Goal: Complete application form: Complete application form

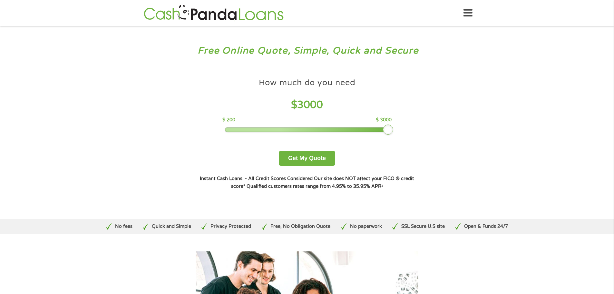
drag, startPoint x: 270, startPoint y: 129, endPoint x: 391, endPoint y: 125, distance: 121.6
click at [391, 124] on div "How much do you need $ 3000 $ 200 $ 3000" at bounding box center [307, 103] width 169 height 57
click at [303, 158] on button "Get My Quote" at bounding box center [307, 158] width 56 height 15
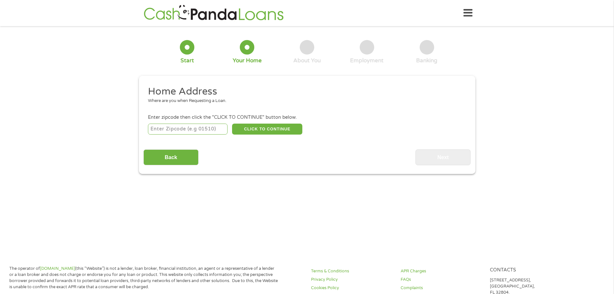
click at [194, 130] on input "number" at bounding box center [188, 129] width 80 height 11
type input "32643"
click at [274, 127] on button "CLICK TO CONTINUE" at bounding box center [267, 129] width 70 height 11
type input "32643"
type input "High Springs"
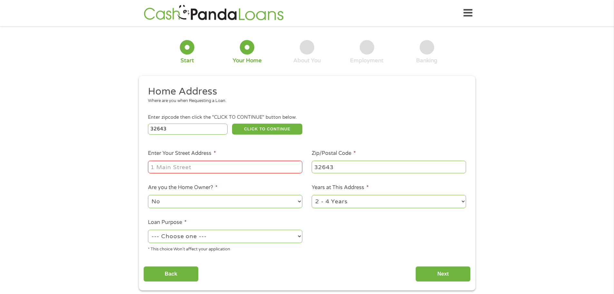
click at [201, 167] on input "Enter Your Street Address *" at bounding box center [225, 167] width 154 height 12
type input "24066 NW 187th Ave"
click at [194, 201] on select "No Yes" at bounding box center [225, 201] width 154 height 13
select select "yes"
click at [148, 195] on select "No Yes" at bounding box center [225, 201] width 154 height 13
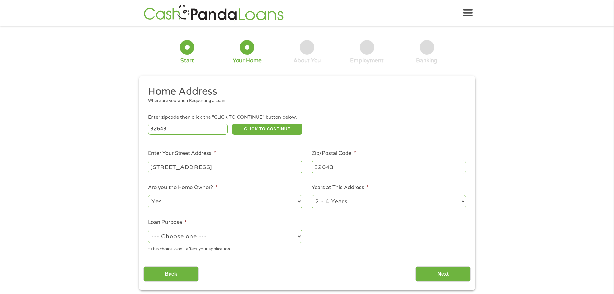
click at [184, 236] on select "--- Choose one --- Pay Bills Debt Consolidation Home Improvement Major Purchase…" at bounding box center [225, 236] width 154 height 13
select select "shorttermcash"
click at [148, 230] on select "--- Choose one --- Pay Bills Debt Consolidation Home Improvement Major Purchase…" at bounding box center [225, 236] width 154 height 13
click at [439, 273] on input "Next" at bounding box center [443, 274] width 55 height 16
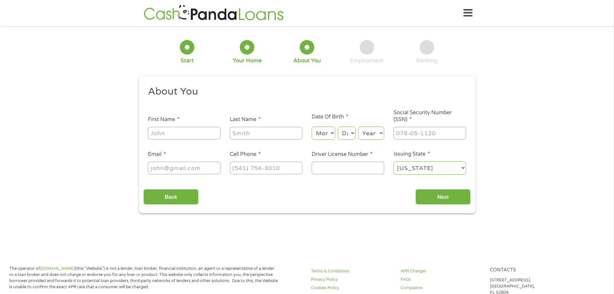
click at [165, 136] on input "First Name *" at bounding box center [184, 133] width 73 height 12
type input "patricia"
type input "moore"
select select "10"
select select "12"
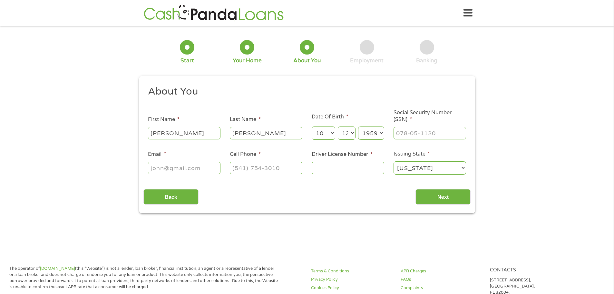
select select "1958"
type input "230-90-7188"
click at [174, 171] on input "Email *" at bounding box center [184, 168] width 73 height 12
type input "melissa.pam.block@gmail.com"
type input "(352) 215-6033"
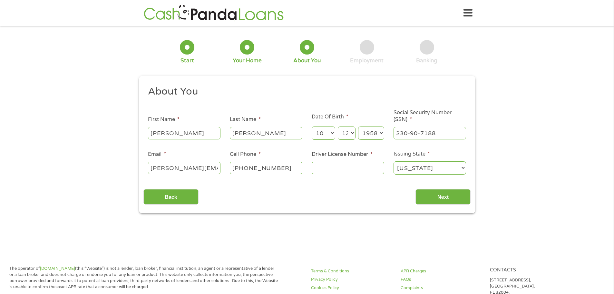
click at [332, 165] on input "Driver License Number *" at bounding box center [348, 168] width 73 height 12
type input "m600692588720"
drag, startPoint x: 205, startPoint y: 168, endPoint x: 100, endPoint y: 164, distance: 105.5
click at [120, 168] on div "1 Start 2 Your Home 3 About You 4 Employment 5 Banking 6 This field is hidden w…" at bounding box center [307, 122] width 614 height 183
type input "mblock1998@gmail.com"
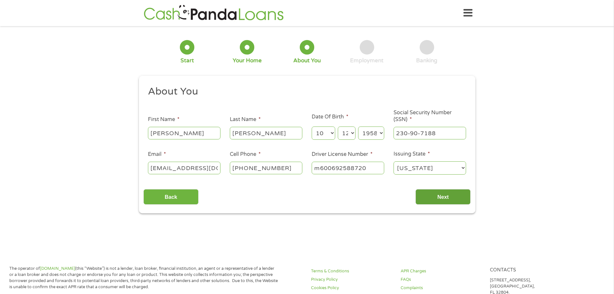
click at [443, 195] on input "Next" at bounding box center [443, 197] width 55 height 16
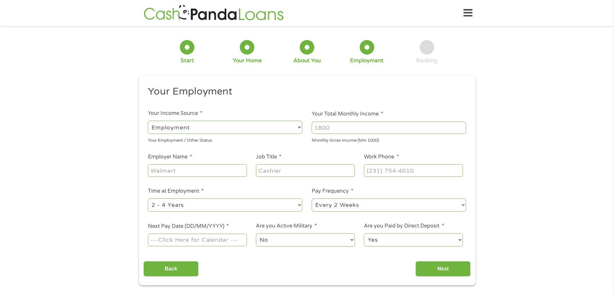
click at [300, 126] on select "--- Choose one --- Employment Self Employed Benefits" at bounding box center [225, 127] width 154 height 13
select select "benefits"
click at [148, 121] on select "--- Choose one --- Employment Self Employed Benefits" at bounding box center [225, 127] width 154 height 13
type input "Other"
type input "(352) 215-6033"
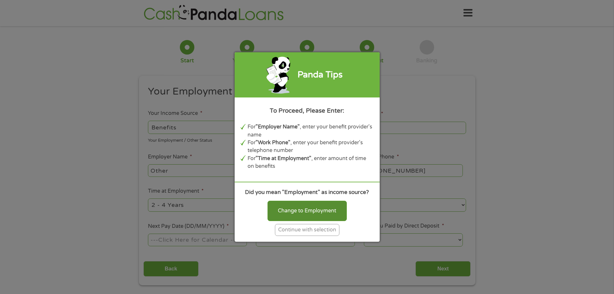
click at [316, 208] on div "Change to Employment" at bounding box center [307, 211] width 79 height 20
select select "fullTime"
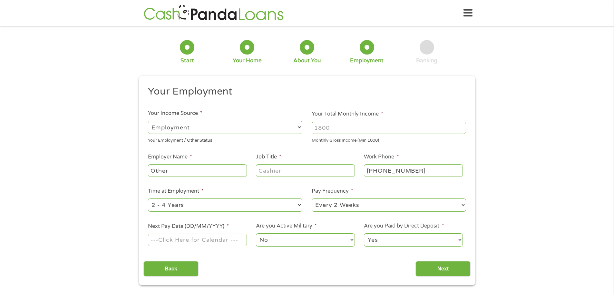
drag, startPoint x: 185, startPoint y: 174, endPoint x: 114, endPoint y: 174, distance: 71.0
click at [120, 172] on div "1 Start 2 Your Home 3 About You 4 Employment 5 Banking 6 This field is hidden w…" at bounding box center [307, 158] width 614 height 254
type input "Widow benefits"
drag, startPoint x: 278, startPoint y: 168, endPoint x: 272, endPoint y: 173, distance: 7.4
click at [275, 170] on input "Job Title *" at bounding box center [305, 170] width 99 height 12
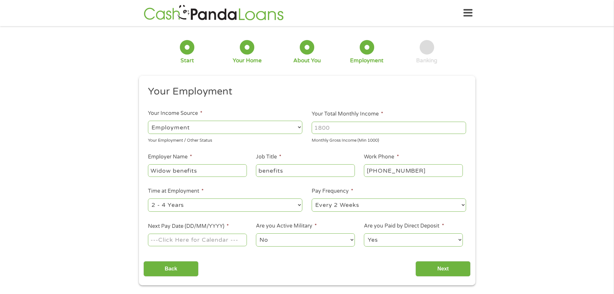
type input "benefits"
click at [457, 206] on select "--- Choose one --- Every 2 Weeks Every Week Monthly Semi-Monthly" at bounding box center [389, 204] width 154 height 13
select select "monthly"
click at [312, 198] on select "--- Choose one --- Every 2 Weeks Every Week Monthly Semi-Monthly" at bounding box center [389, 204] width 154 height 13
click at [216, 244] on input "Next Pay Date (DD/MM/YYYY) *" at bounding box center [197, 240] width 99 height 12
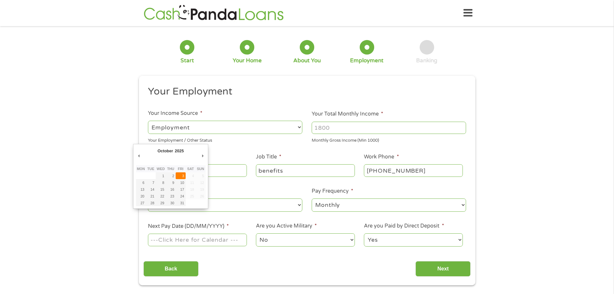
type input "03/10/2025"
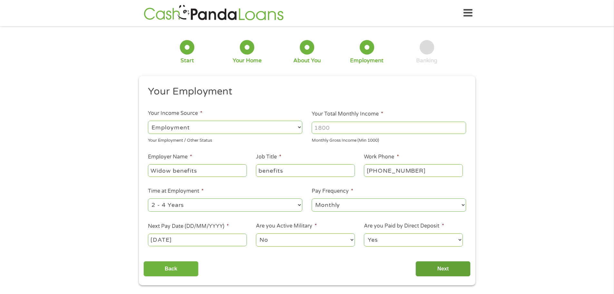
click at [448, 270] on input "Next" at bounding box center [443, 269] width 55 height 16
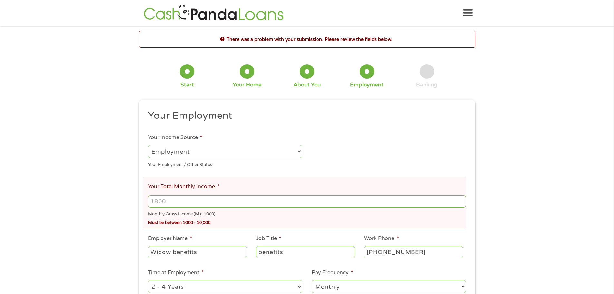
drag, startPoint x: 177, startPoint y: 202, endPoint x: 143, endPoint y: 202, distance: 33.5
click at [144, 202] on li "Your Total Monthly Income * Monthly Gross Income (Min 1000) Must be between 100…" at bounding box center [305, 202] width 323 height 51
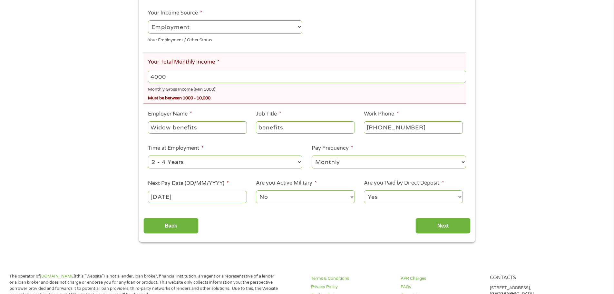
scroll to position [161, 0]
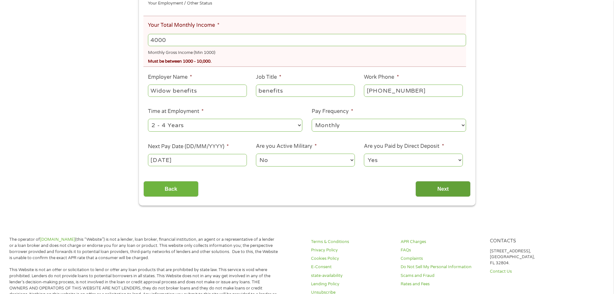
type input "4000"
click at [449, 192] on input "Next" at bounding box center [443, 189] width 55 height 16
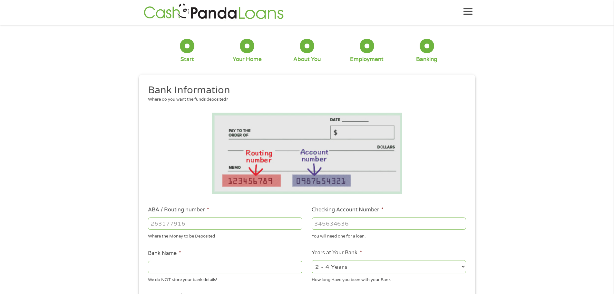
scroll to position [0, 0]
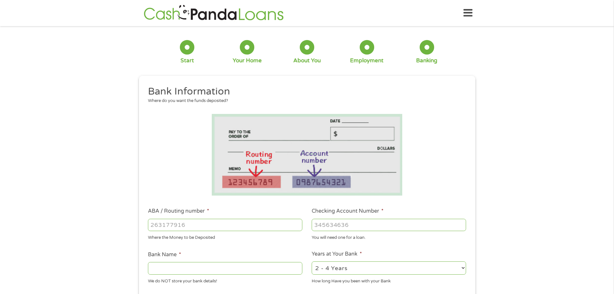
click at [154, 226] on input "ABA / Routing number *" at bounding box center [225, 225] width 154 height 12
type input "263178452"
type input "SUNSTATE FEDERAL CREDIT UNION"
type input "263178452"
click at [332, 226] on input "Checking Account Number *" at bounding box center [389, 225] width 154 height 12
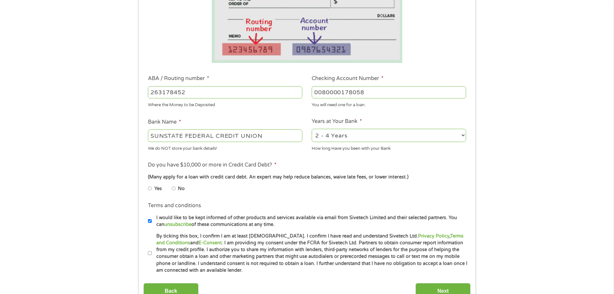
scroll to position [161, 0]
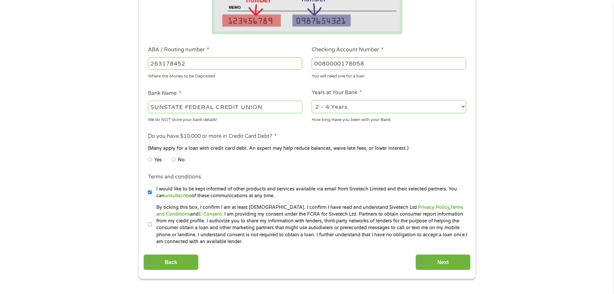
type input "0080000178058"
click at [174, 161] on input "No" at bounding box center [174, 159] width 4 height 10
radio input "true"
drag, startPoint x: 149, startPoint y: 223, endPoint x: 170, endPoint y: 254, distance: 37.3
click at [149, 223] on input "By ticking this box, I confirm I am at least 18 years old. I confirm I have rea…" at bounding box center [150, 224] width 4 height 10
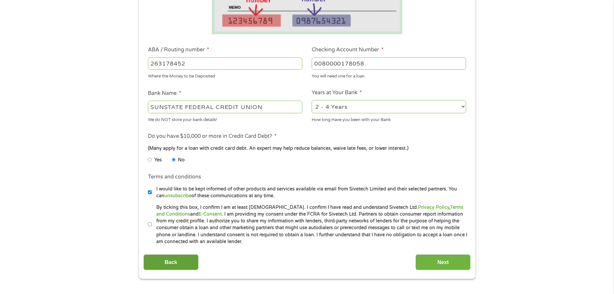
checkbox input "true"
click at [445, 262] on input "Next" at bounding box center [443, 262] width 55 height 16
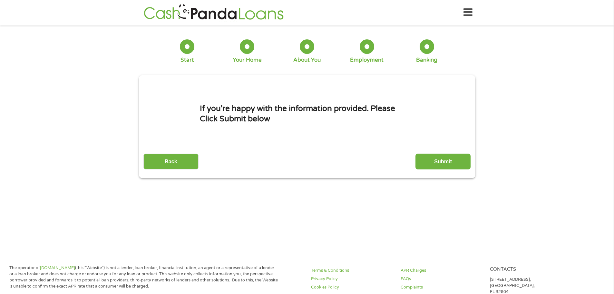
scroll to position [0, 0]
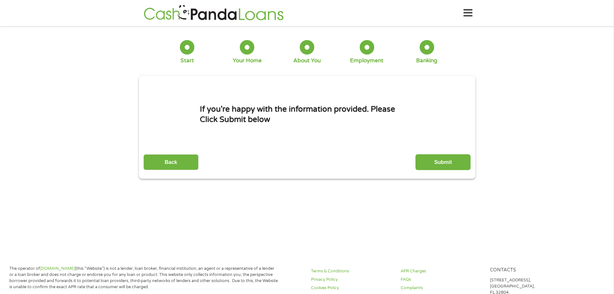
drag, startPoint x: 453, startPoint y: 162, endPoint x: 468, endPoint y: 167, distance: 16.3
click at [452, 164] on input "Submit" at bounding box center [443, 162] width 55 height 16
